Goal: Task Accomplishment & Management: Complete application form

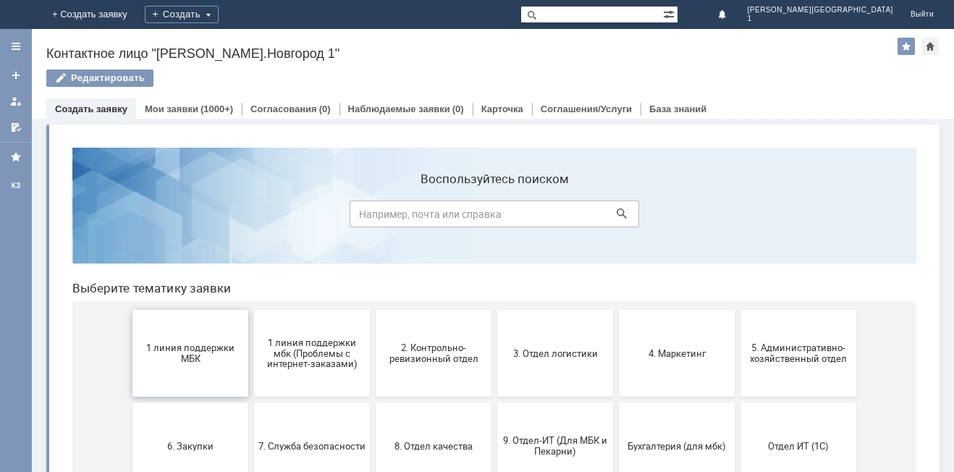
click at [190, 365] on button "1 линия поддержки МБК" at bounding box center [190, 353] width 116 height 87
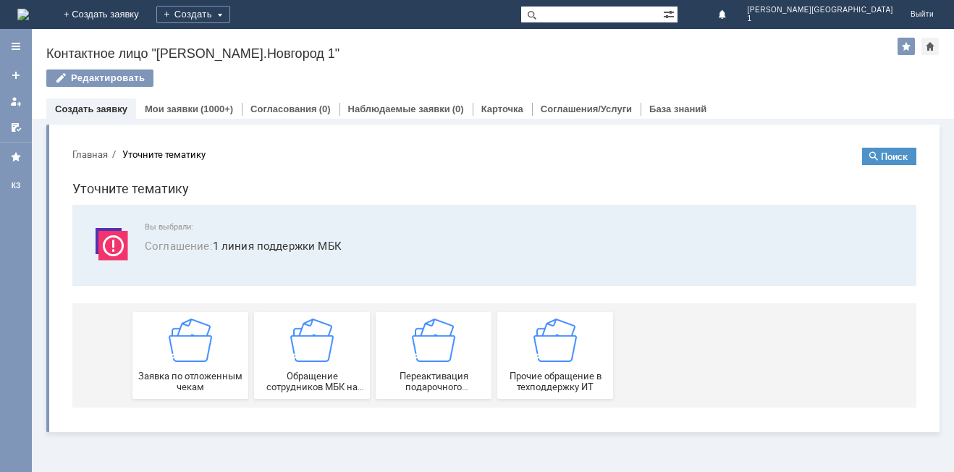
click at [188, 366] on div "Заявка по отложенным чекам" at bounding box center [190, 355] width 107 height 74
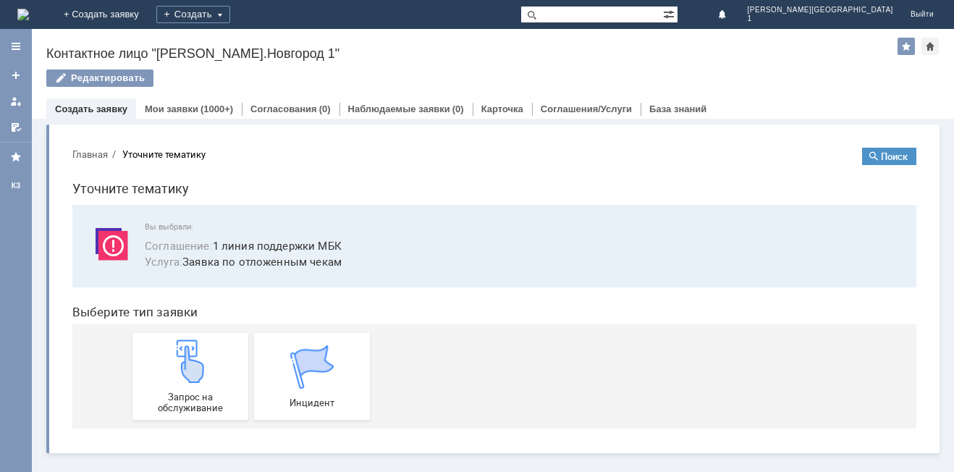
click at [188, 366] on img at bounding box center [190, 360] width 43 height 43
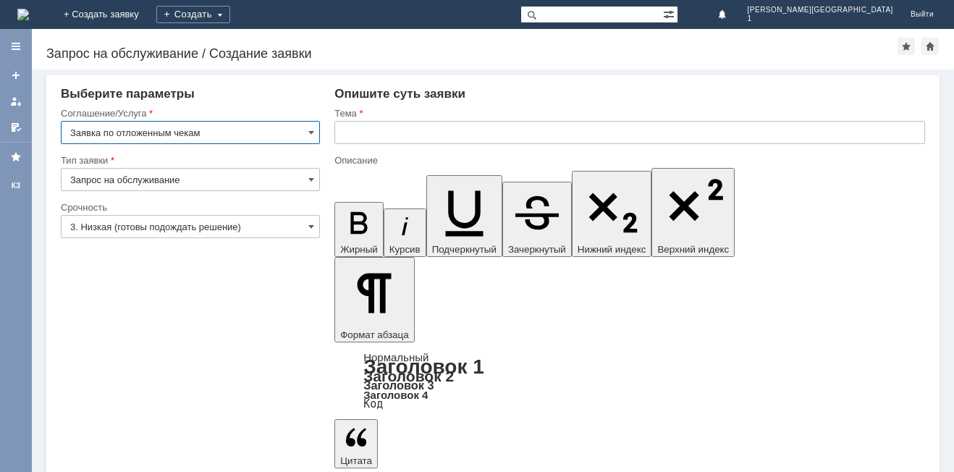
click at [357, 131] on input "text" at bounding box center [629, 132] width 591 height 23
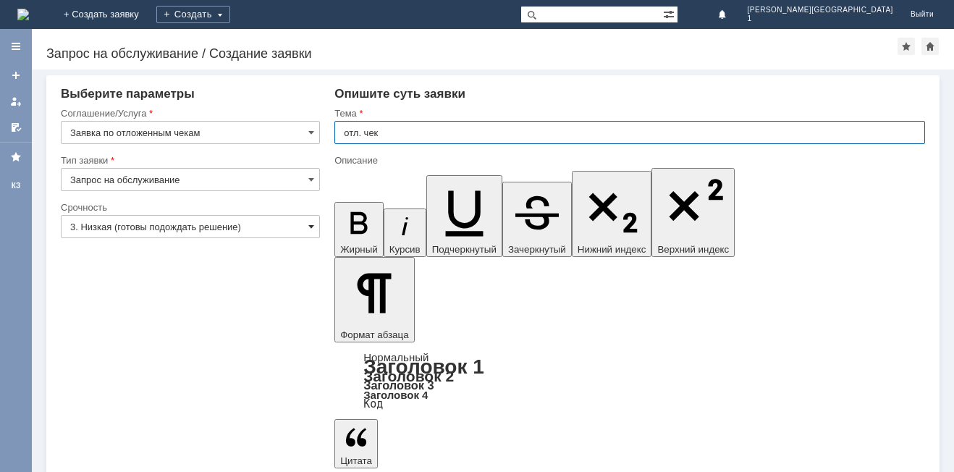
type input "отл. чек"
click at [311, 226] on span at bounding box center [311, 227] width 6 height 12
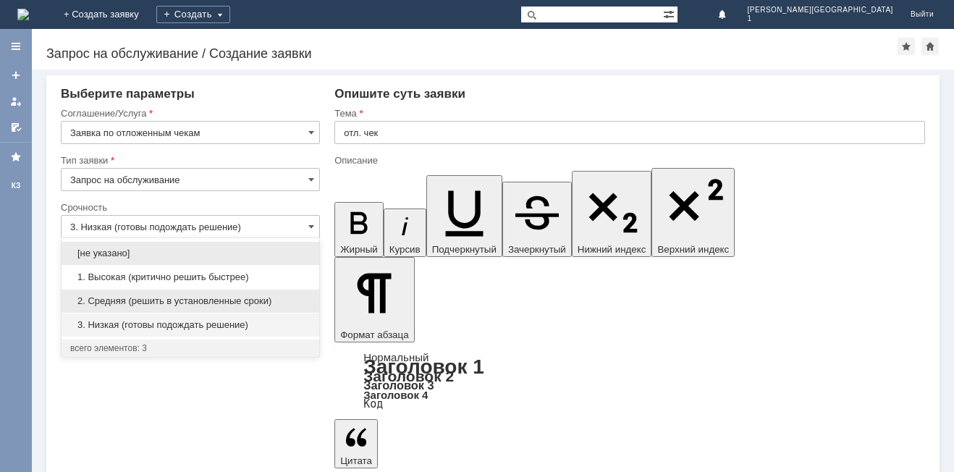
click at [297, 300] on span "2. Средняя (решить в установленные сроки)" at bounding box center [190, 301] width 240 height 12
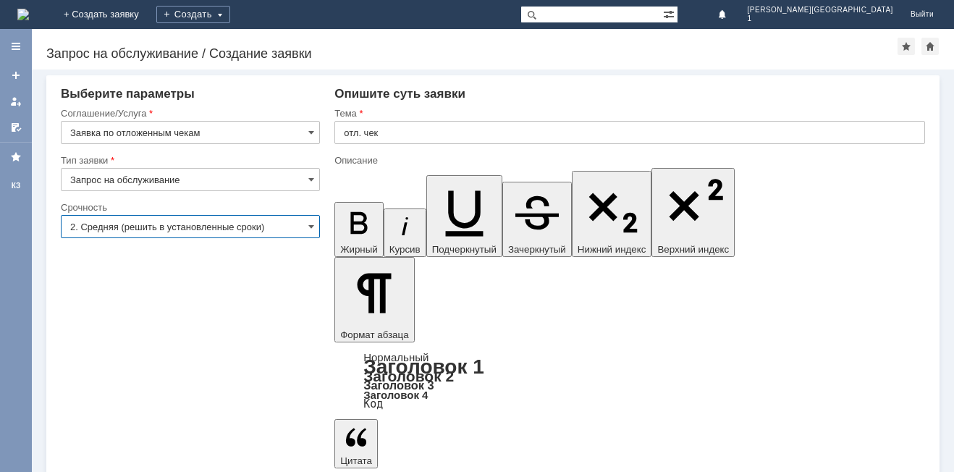
type input "2. Средняя (решить в установленные сроки)"
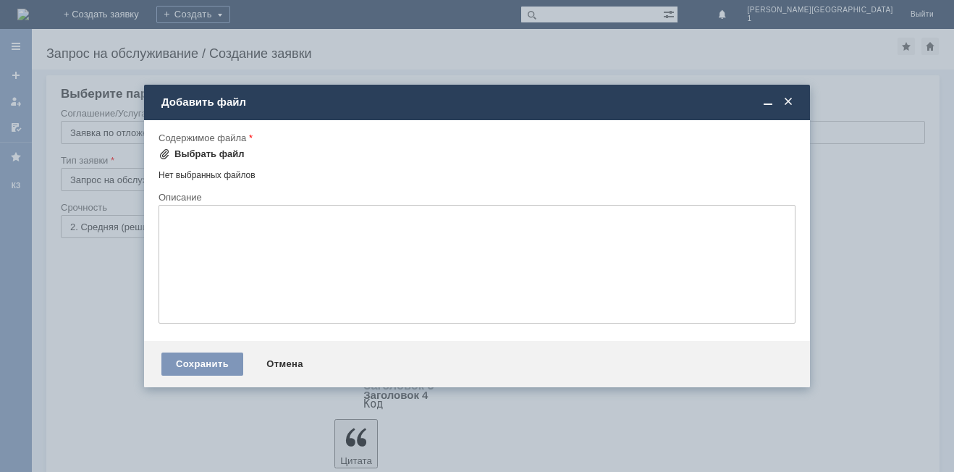
click at [232, 151] on div "Выбрать файл" at bounding box center [209, 154] width 70 height 12
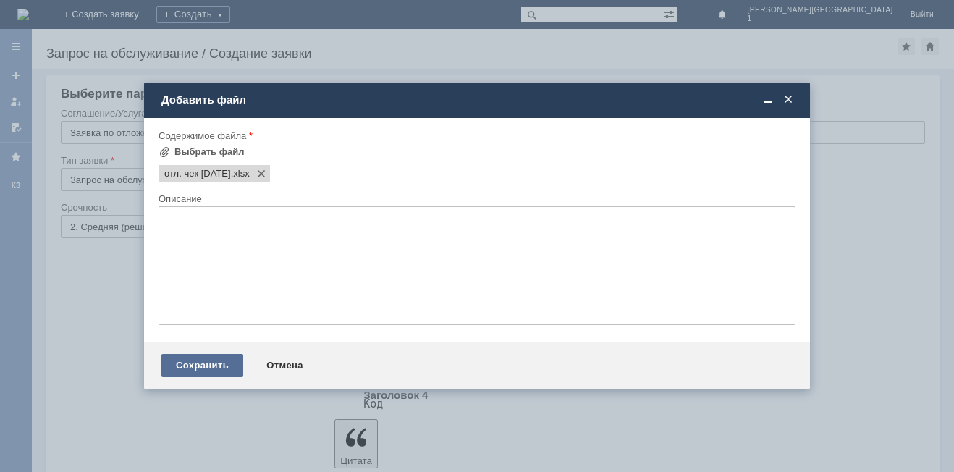
click at [204, 360] on div "Сохранить" at bounding box center [202, 365] width 82 height 23
